Goal: Information Seeking & Learning: Learn about a topic

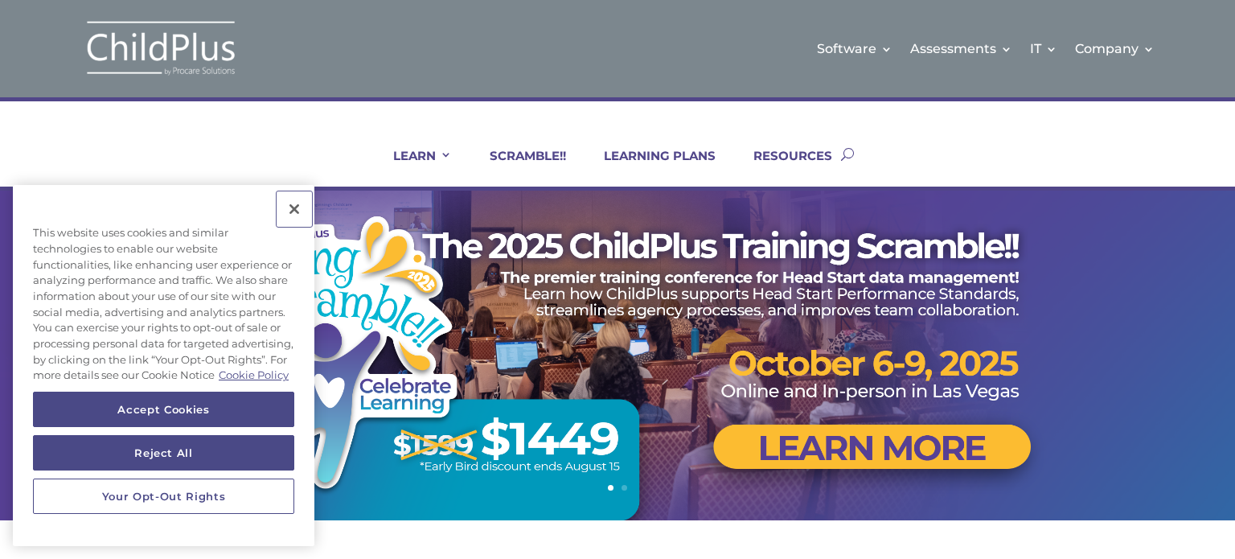
click at [293, 195] on button "Close" at bounding box center [294, 208] width 35 height 35
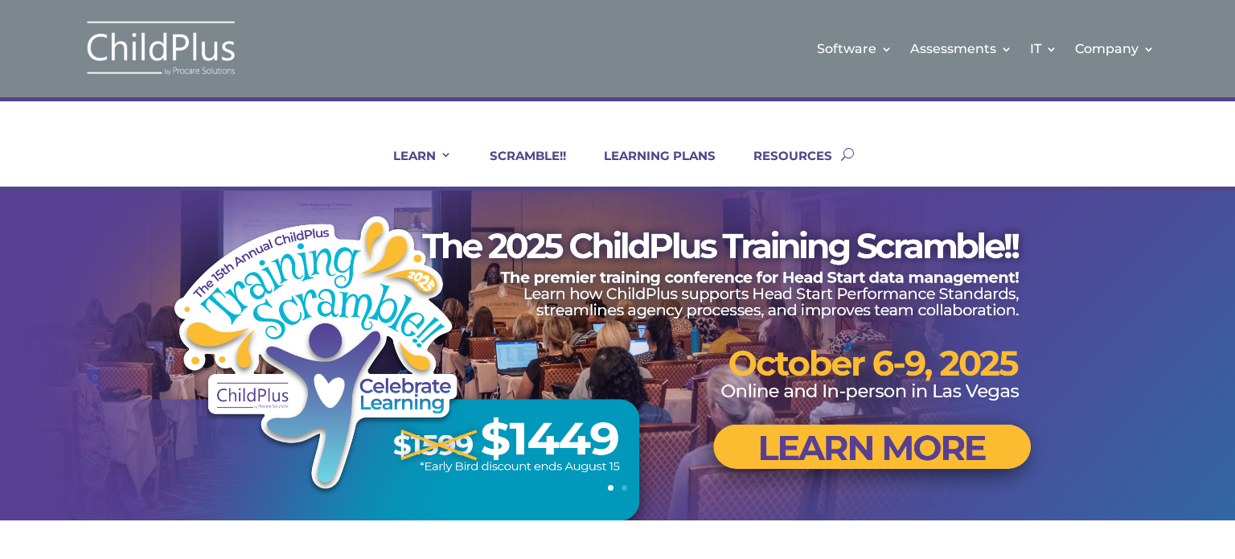
click at [506, 134] on ul "LEARN IN-PERSON Consulting On-site Events Summit Scramble!! ONLINE Courses Cert…" at bounding box center [602, 153] width 477 height 65
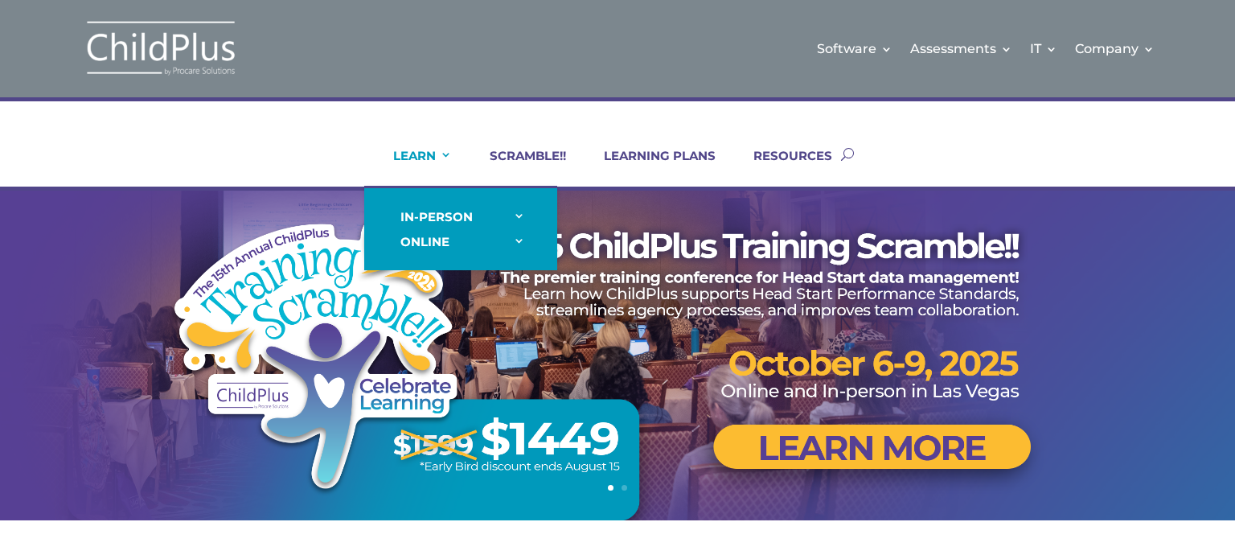
click at [434, 155] on link "LEARN" at bounding box center [412, 167] width 79 height 39
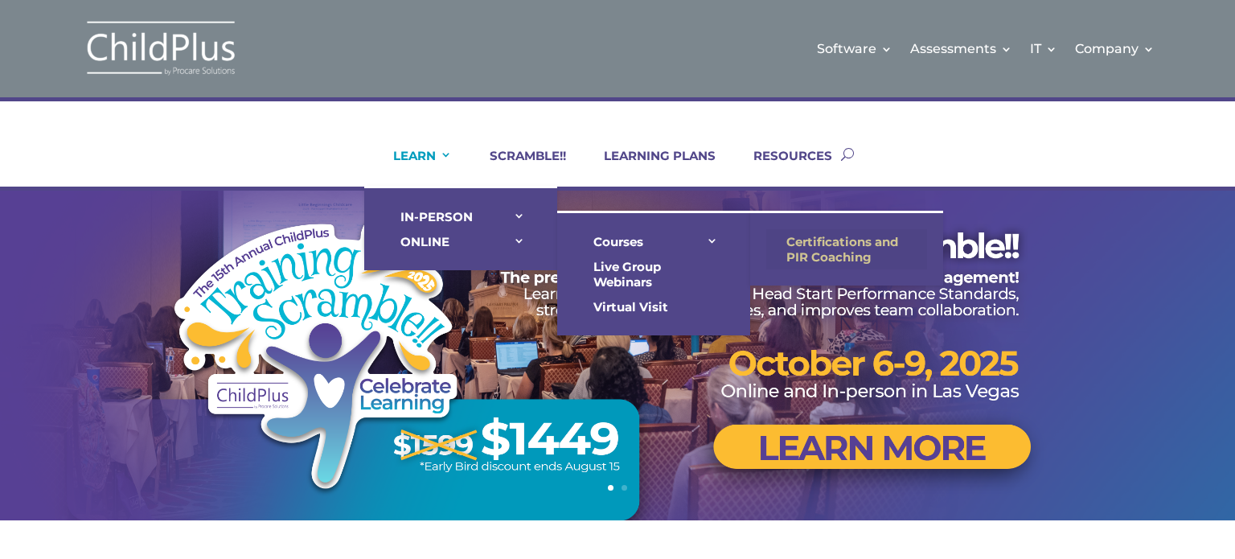
click at [820, 236] on link "Certifications and PIR Coaching" at bounding box center [846, 249] width 161 height 40
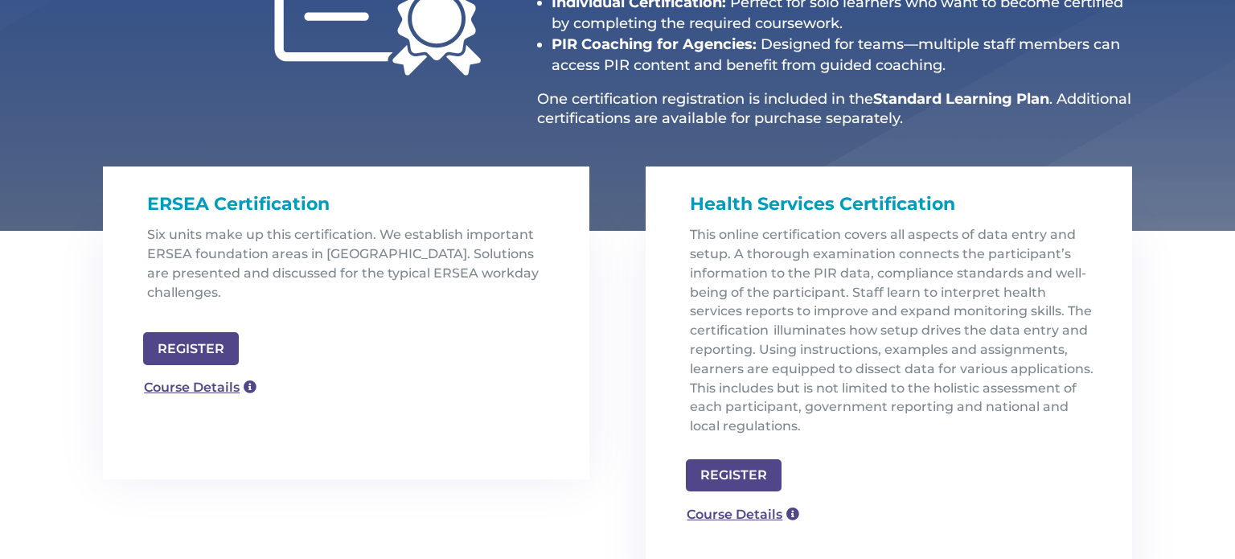
scroll to position [392, 0]
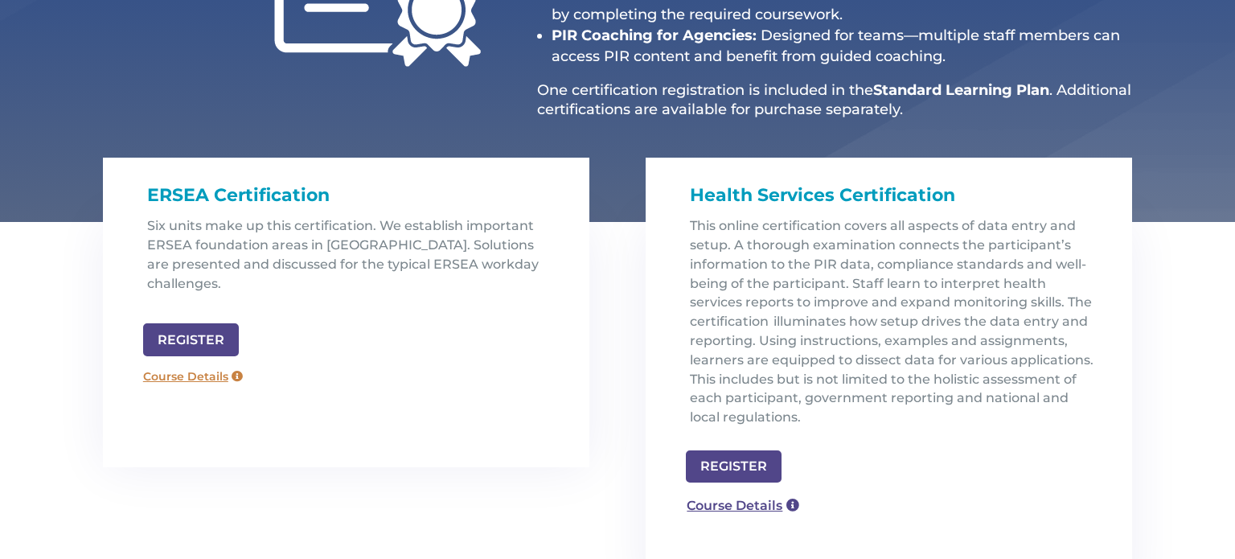
click at [206, 364] on link "Course Details" at bounding box center [193, 377] width 116 height 26
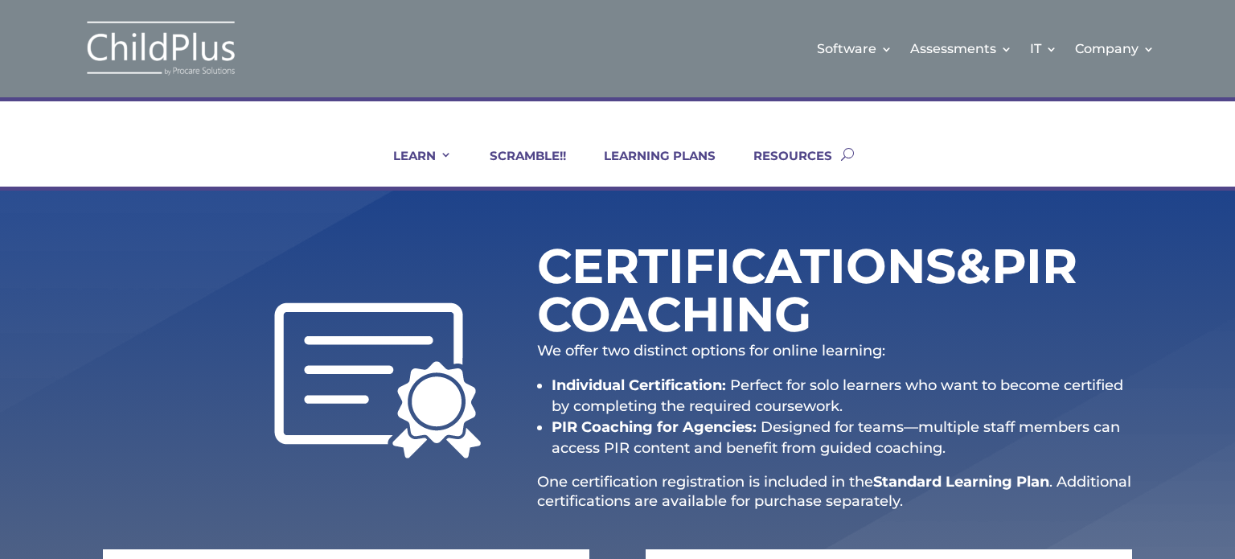
click at [659, 147] on ul "LEARN IN-PERSON Consulting On-site Events Summit Scramble!! ONLINE Courses Cert…" at bounding box center [602, 153] width 477 height 65
click at [659, 150] on link "LEARNING PLANS" at bounding box center [650, 167] width 132 height 39
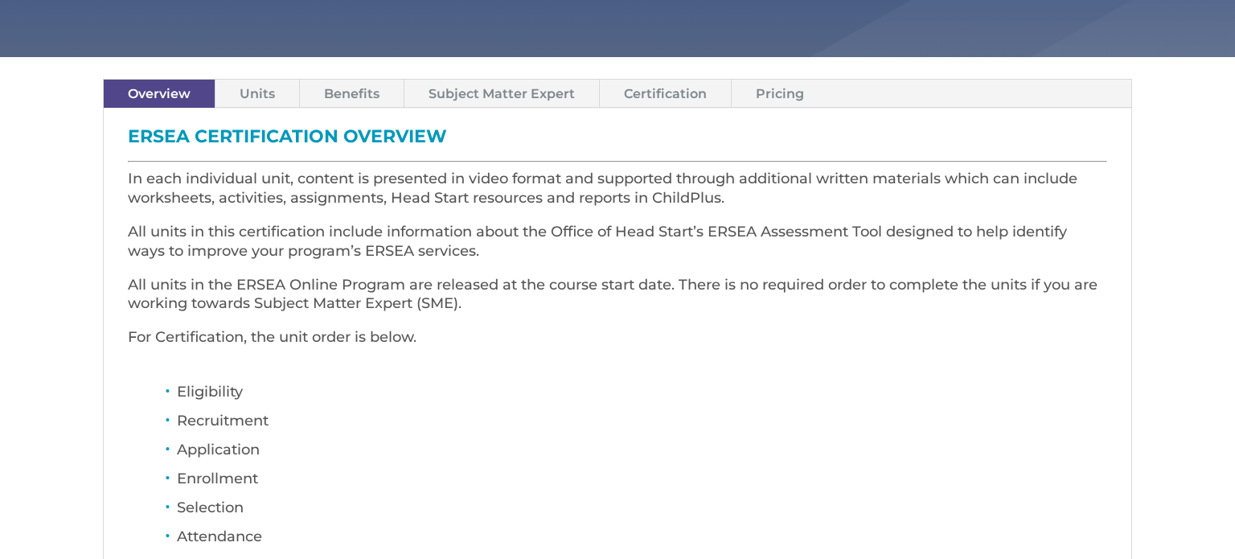
scroll to position [444, 0]
drag, startPoint x: 479, startPoint y: 343, endPoint x: 508, endPoint y: 343, distance: 29.0
click at [508, 343] on p "For Certification, the unit order is below." at bounding box center [618, 345] width 980 height 34
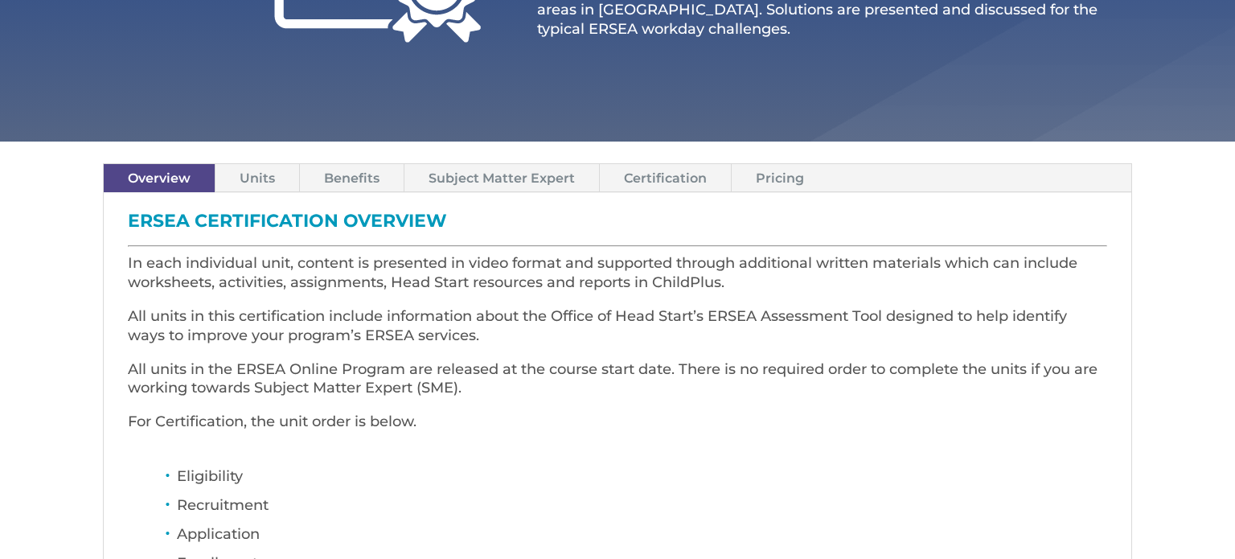
scroll to position [355, 0]
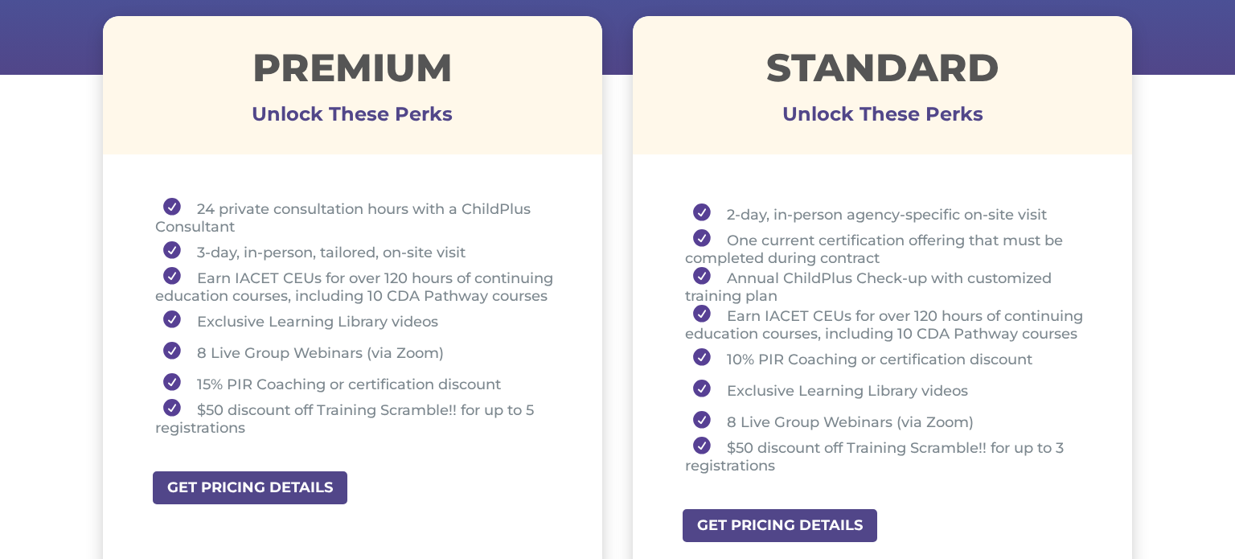
scroll to position [606, 0]
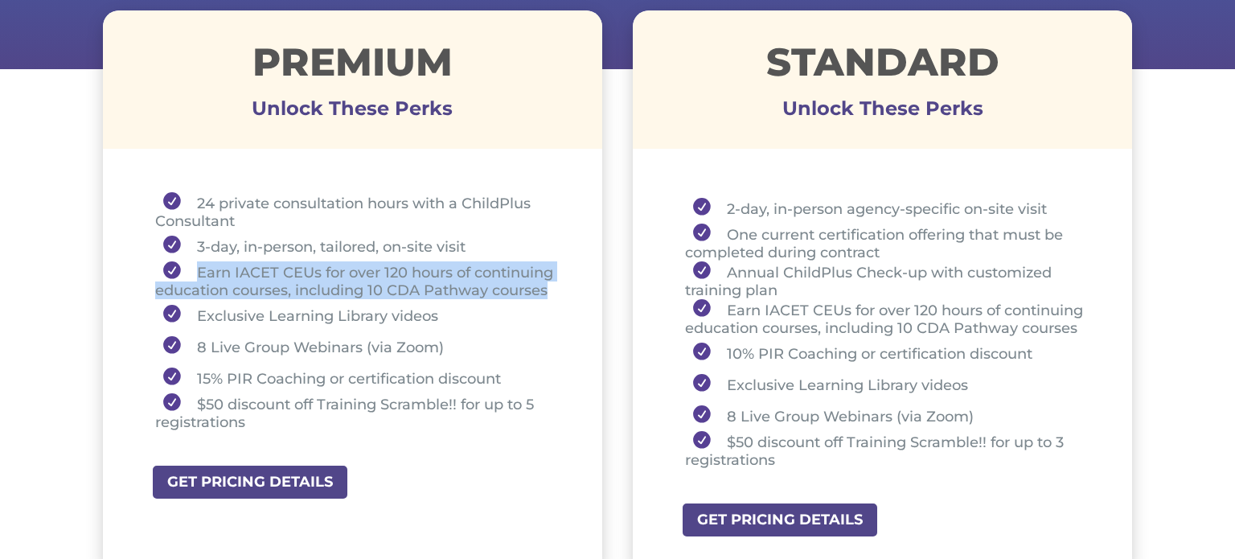
drag, startPoint x: 199, startPoint y: 272, endPoint x: 557, endPoint y: 291, distance: 357.6
click at [557, 291] on li "Earn IACET CEUs for over 120 hours of continuing education courses, including 1…" at bounding box center [358, 280] width 407 height 38
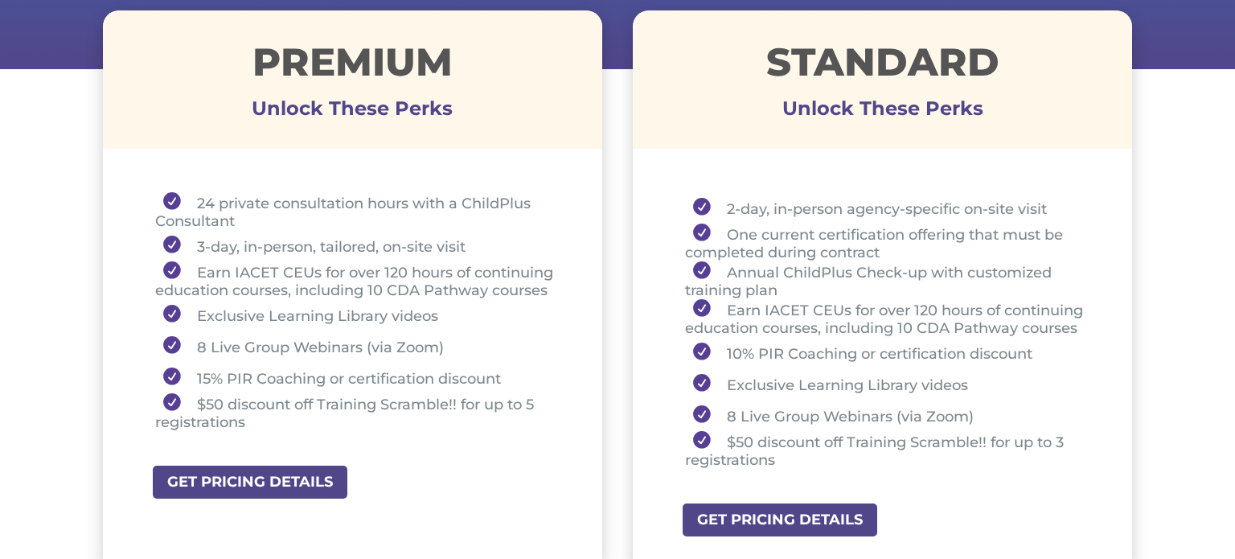
click at [471, 312] on li "Exclusive Learning Library videos" at bounding box center [358, 314] width 407 height 31
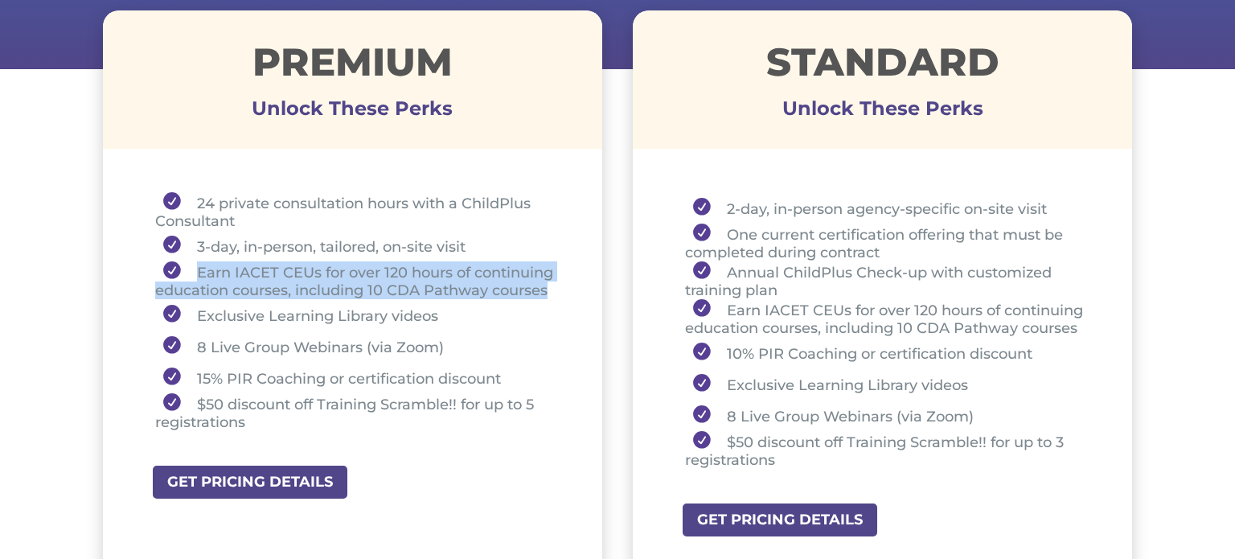
drag, startPoint x: 559, startPoint y: 294, endPoint x: 166, endPoint y: 277, distance: 393.7
click at [166, 277] on li "Earn IACET CEUs for over 120 hours of continuing education courses, including 1…" at bounding box center [358, 280] width 407 height 38
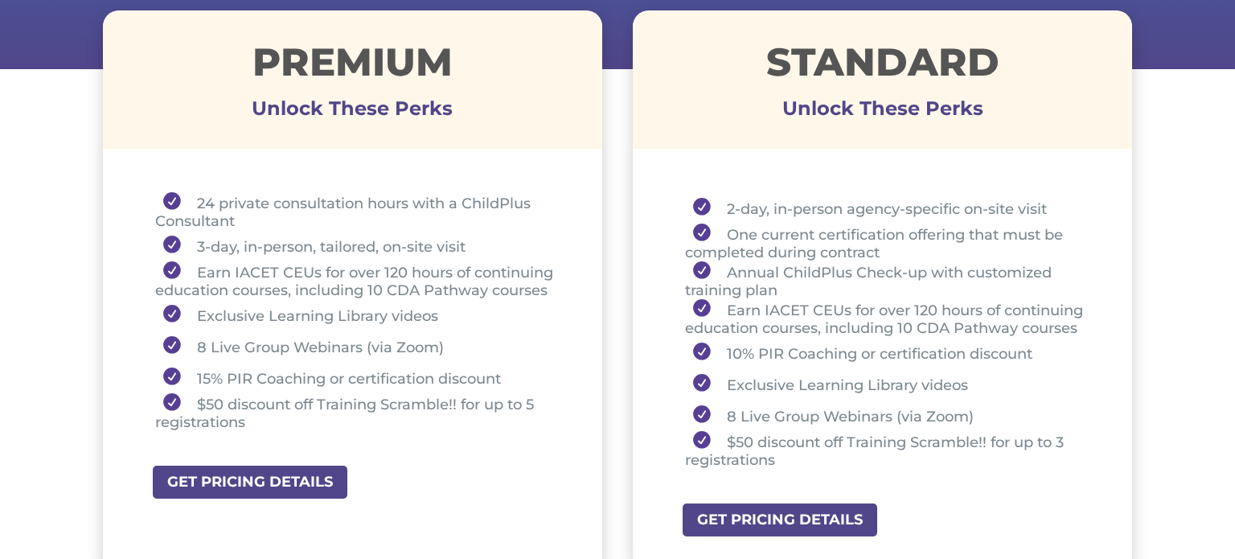
click at [495, 321] on li "Exclusive Learning Library videos" at bounding box center [358, 314] width 407 height 31
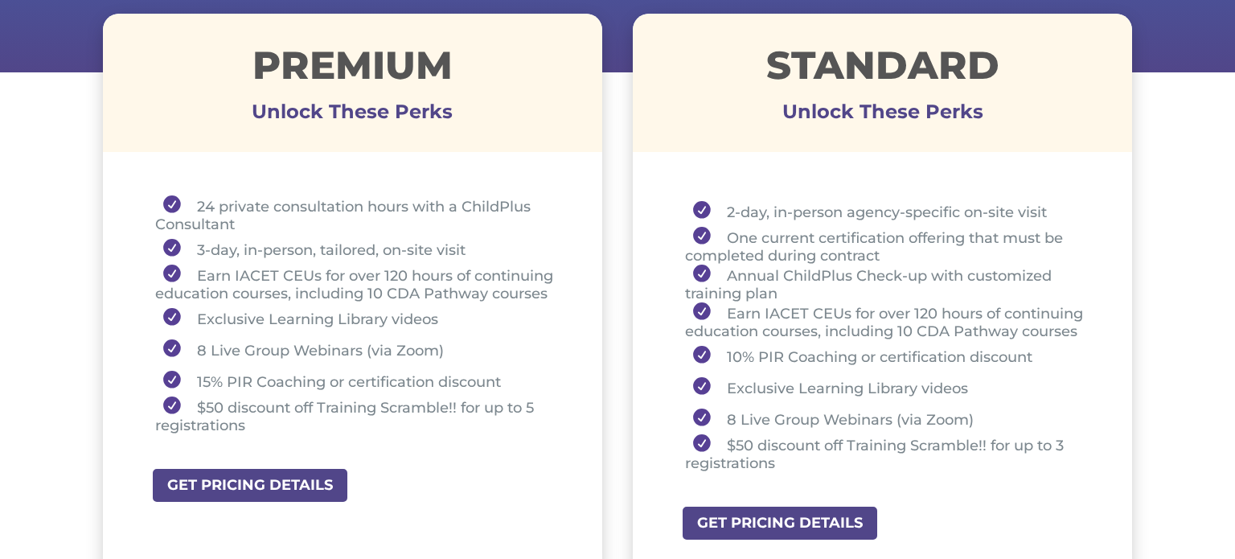
scroll to position [602, 0]
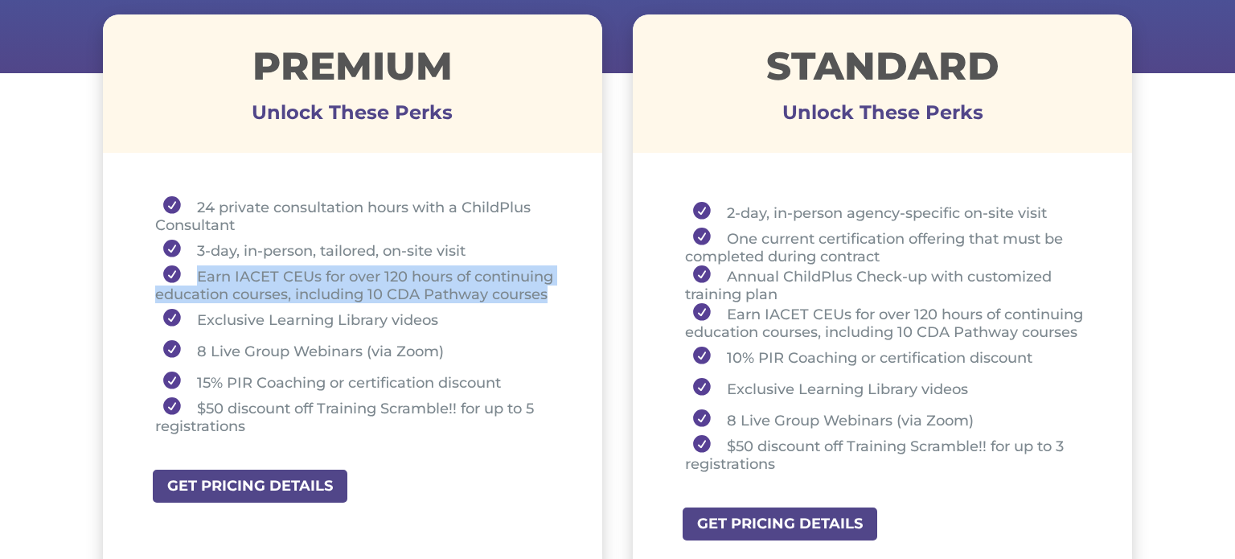
drag, startPoint x: 144, startPoint y: 271, endPoint x: 566, endPoint y: 289, distance: 422.6
click at [566, 289] on div "24 private consultation hours with a ChildPlus Consultant 3-day, in-person, tai…" at bounding box center [352, 319] width 499 height 302
click at [562, 286] on div "24 private consultation hours with a ChildPlus Consultant 3-day, in-person, tai…" at bounding box center [352, 319] width 499 height 302
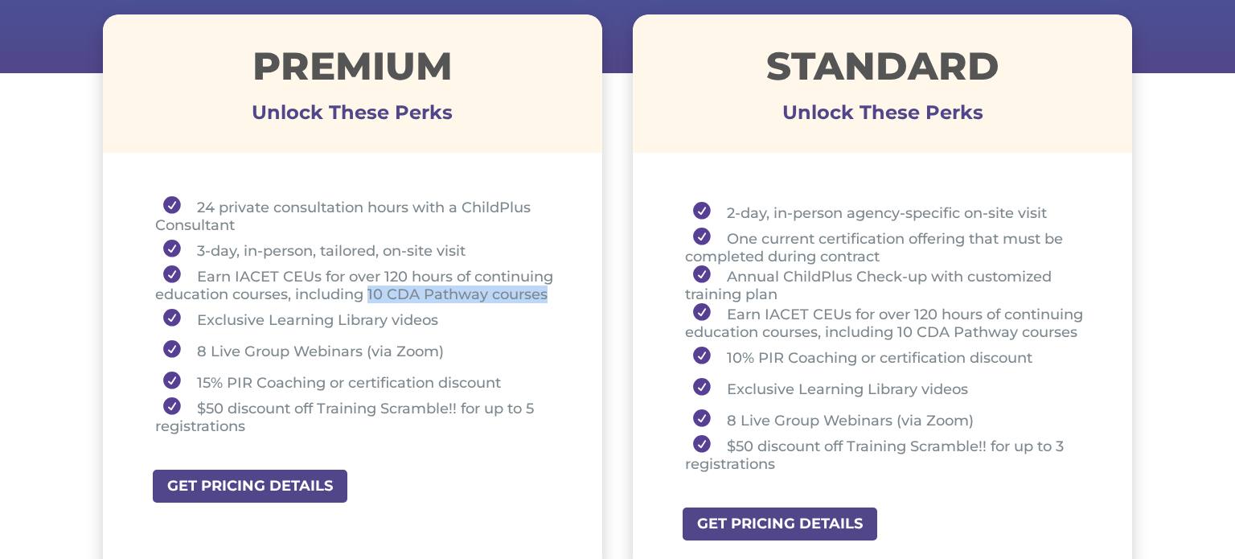
drag, startPoint x: 558, startPoint y: 294, endPoint x: 370, endPoint y: 294, distance: 188.2
click at [370, 294] on li "Earn IACET CEUs for over 120 hours of continuing education courses, including 1…" at bounding box center [358, 284] width 407 height 38
click at [454, 299] on li "Earn IACET CEUs for over 120 hours of continuing education courses, including 1…" at bounding box center [358, 284] width 407 height 38
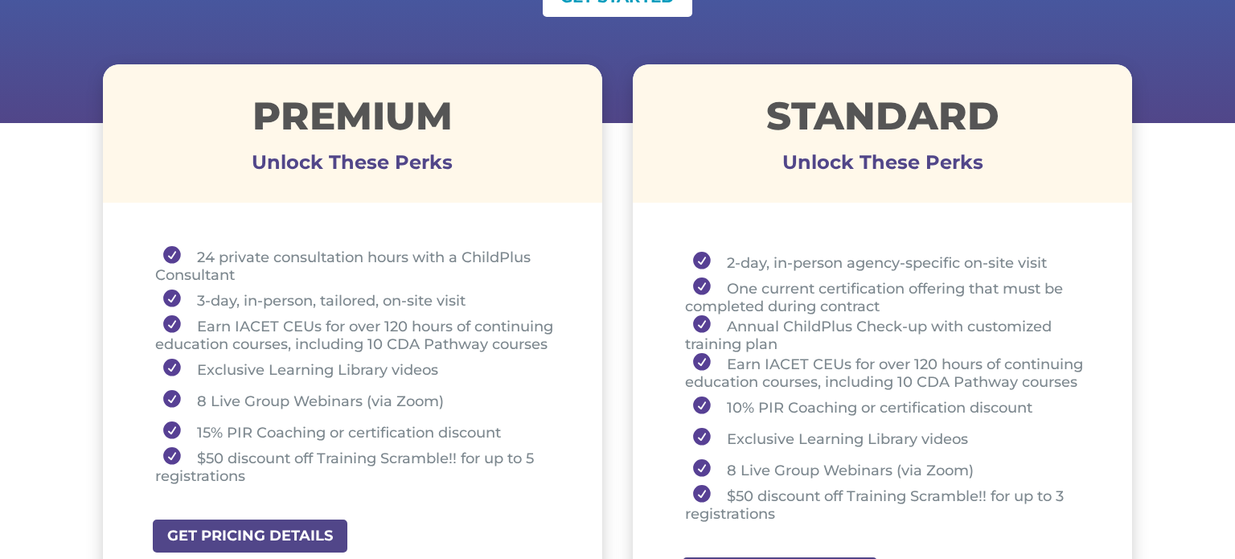
scroll to position [549, 0]
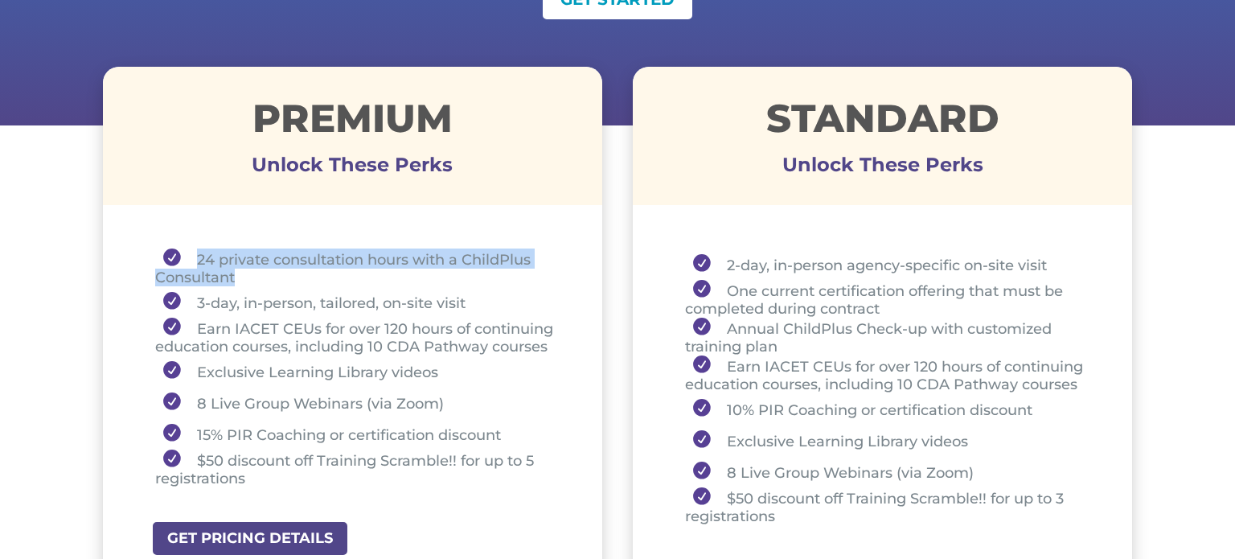
drag, startPoint x: 190, startPoint y: 259, endPoint x: 277, endPoint y: 263, distance: 87.0
click at [277, 263] on li "24 private consultation hours with a ChildPlus Consultant" at bounding box center [358, 268] width 407 height 38
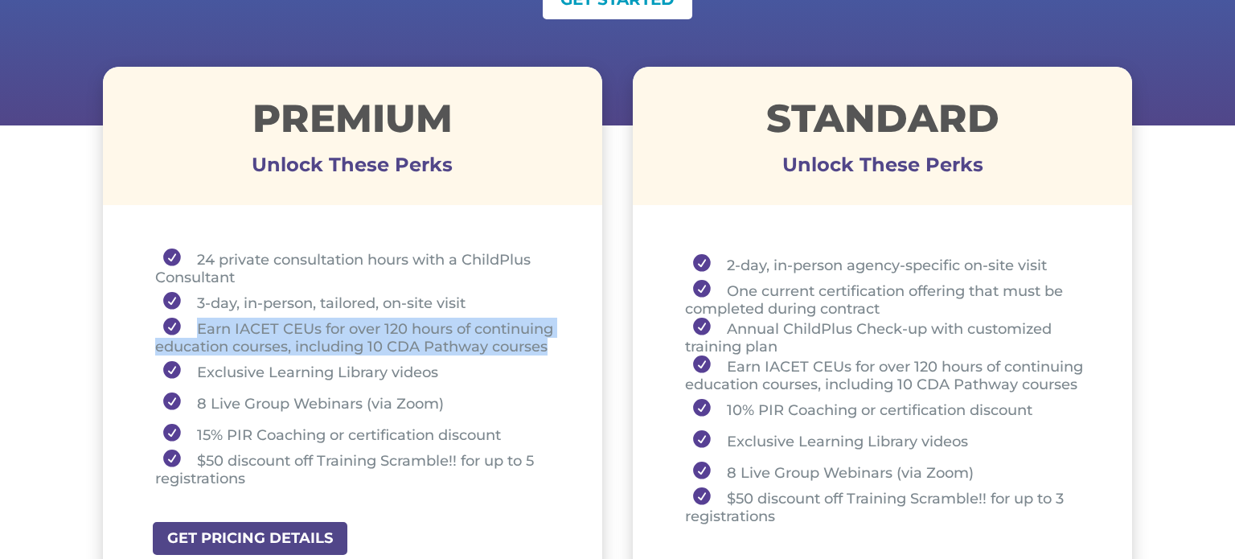
drag, startPoint x: 193, startPoint y: 331, endPoint x: 559, endPoint y: 345, distance: 366.2
click at [559, 345] on li "Earn IACET CEUs for over 120 hours of continuing education courses, including 1…" at bounding box center [358, 337] width 407 height 38
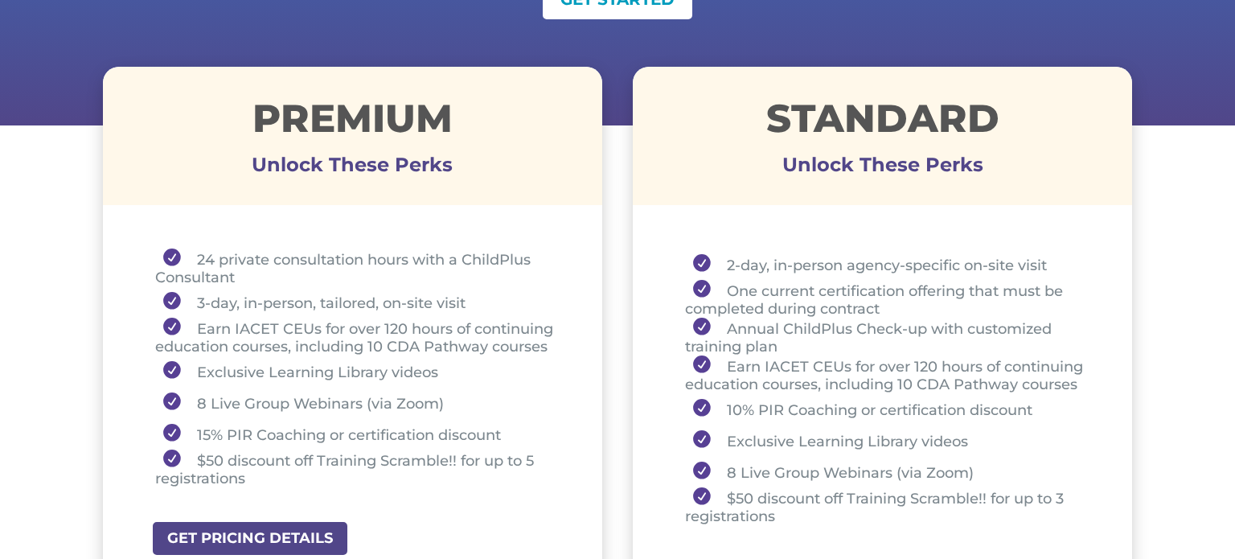
click at [347, 286] on li "3-day, in-person, tailored, on-site visit" at bounding box center [358, 301] width 407 height 31
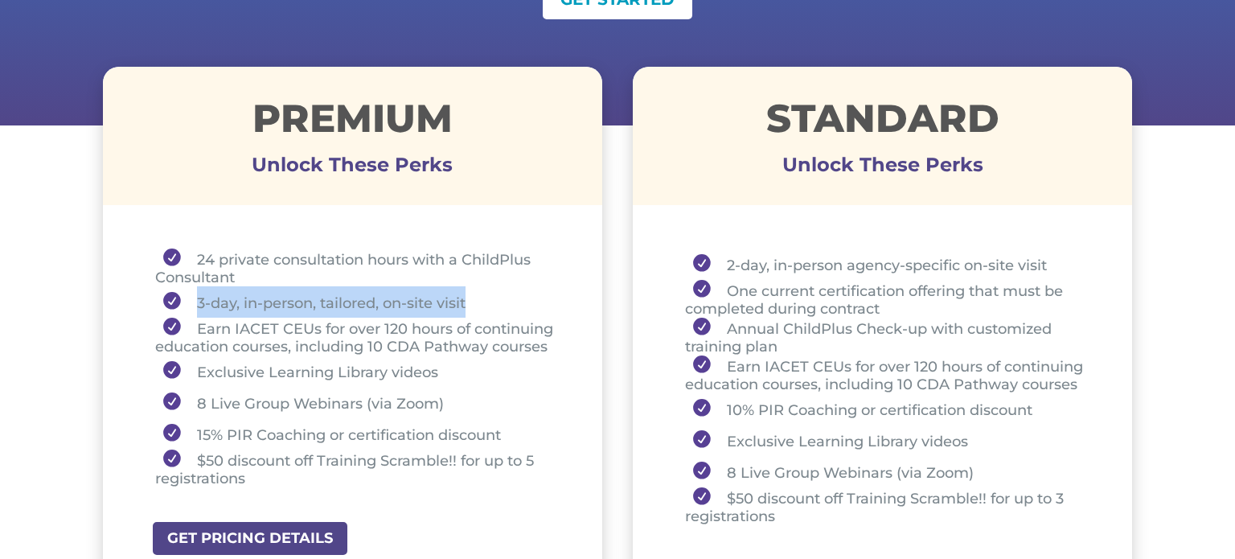
drag, startPoint x: 195, startPoint y: 299, endPoint x: 512, endPoint y: 313, distance: 317.2
click at [512, 313] on li "3-day, in-person, tailored, on-site visit" at bounding box center [358, 301] width 407 height 31
click at [487, 302] on li "3-day, in-person, tailored, on-site visit" at bounding box center [358, 301] width 407 height 31
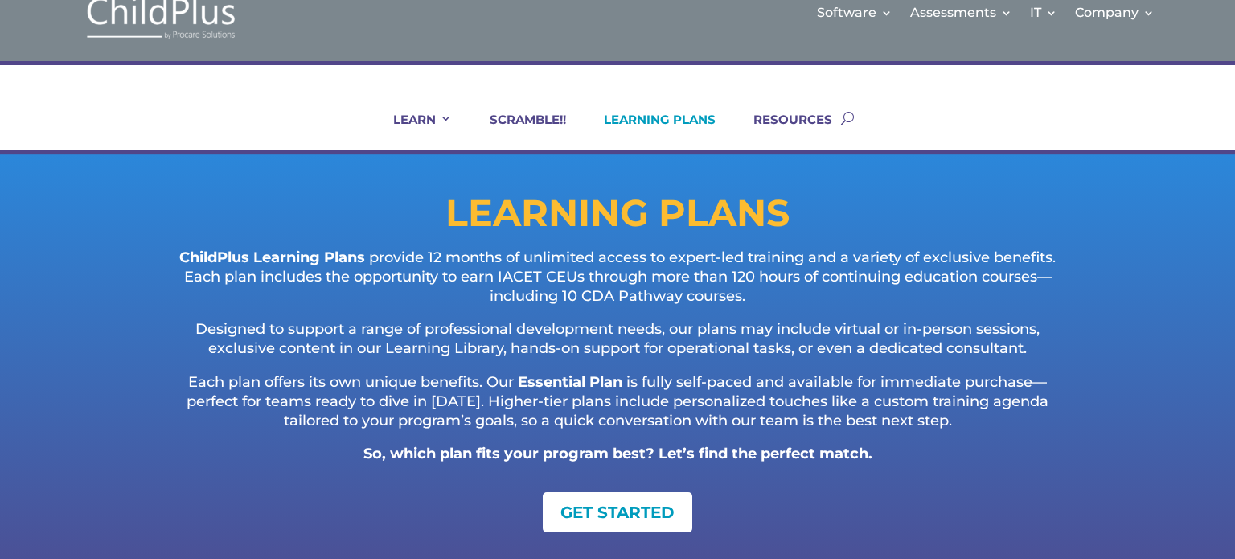
scroll to position [0, 0]
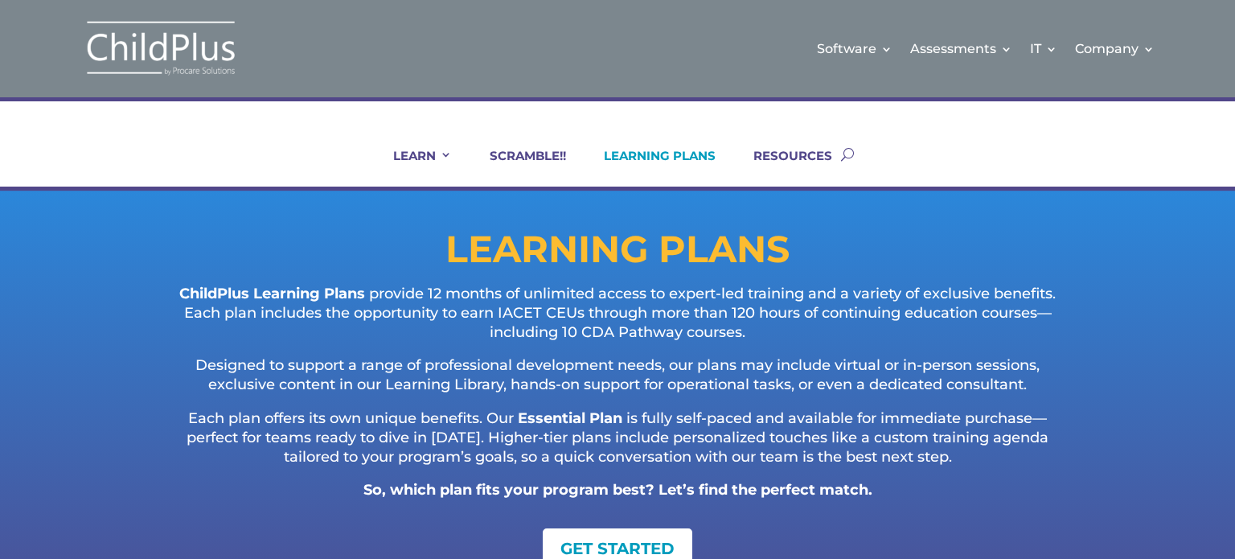
click at [731, 75] on div "Software Learn More Features Schedule A Demo Getting Started Assessments Learn …" at bounding box center [710, 48] width 890 height 65
